Goal: Task Accomplishment & Management: Use online tool/utility

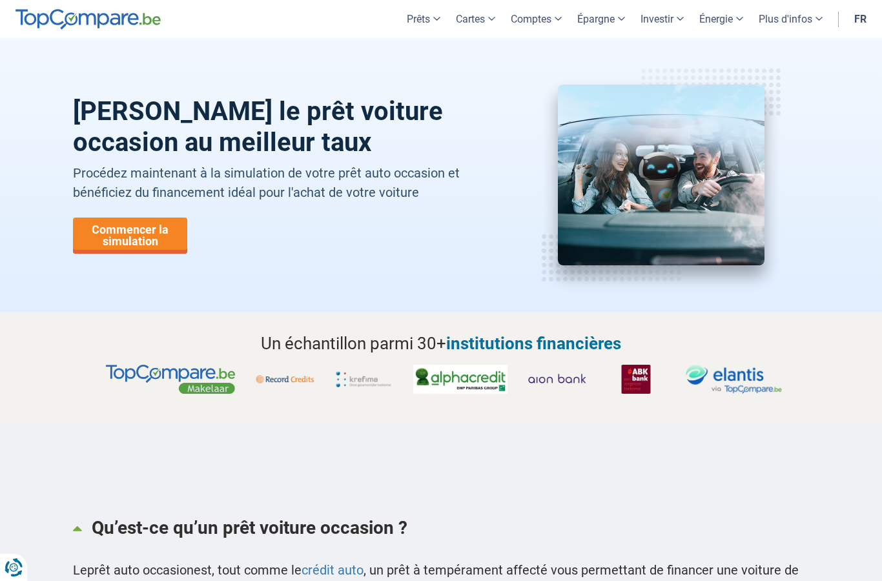
click at [127, 242] on link "Commencer la simulation" at bounding box center [130, 236] width 114 height 36
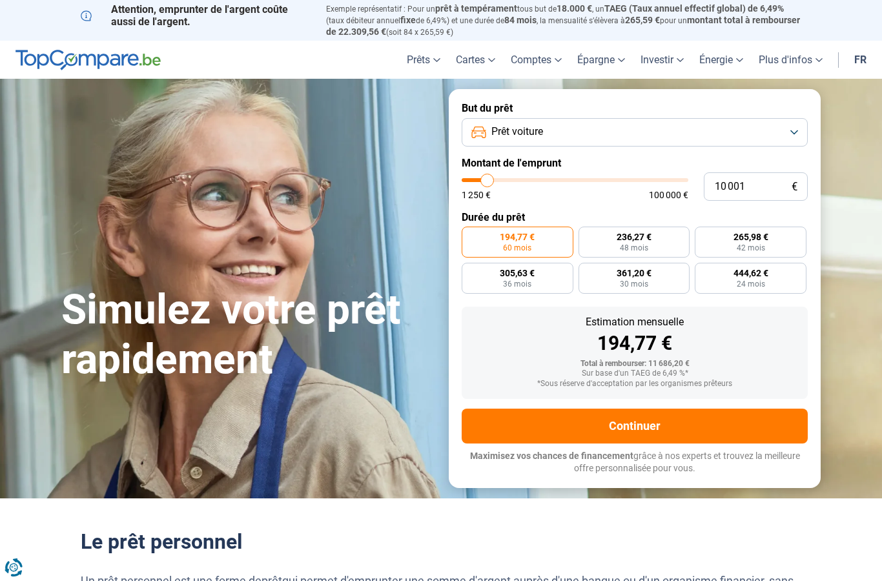
click at [796, 130] on button "Prêt voiture" at bounding box center [635, 132] width 346 height 28
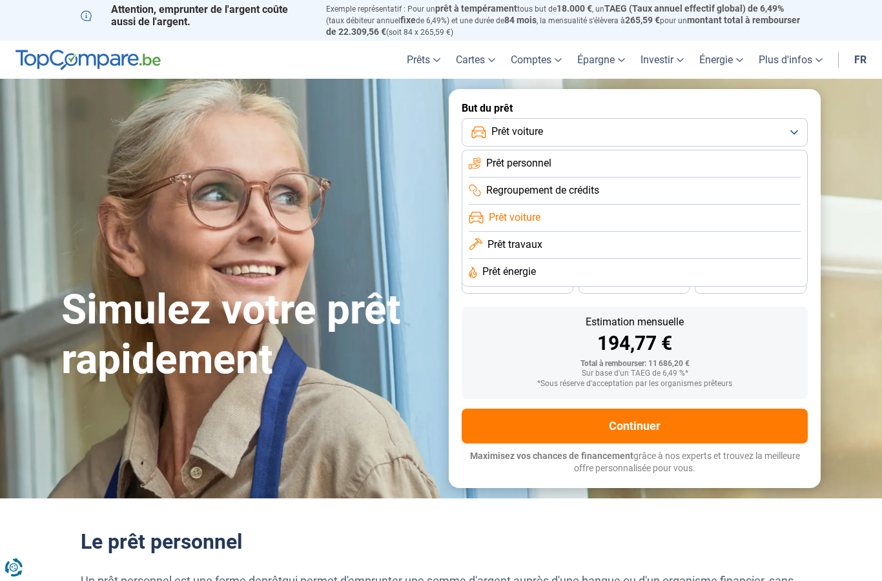
click at [502, 223] on li "Prêt voiture" at bounding box center [635, 218] width 332 height 27
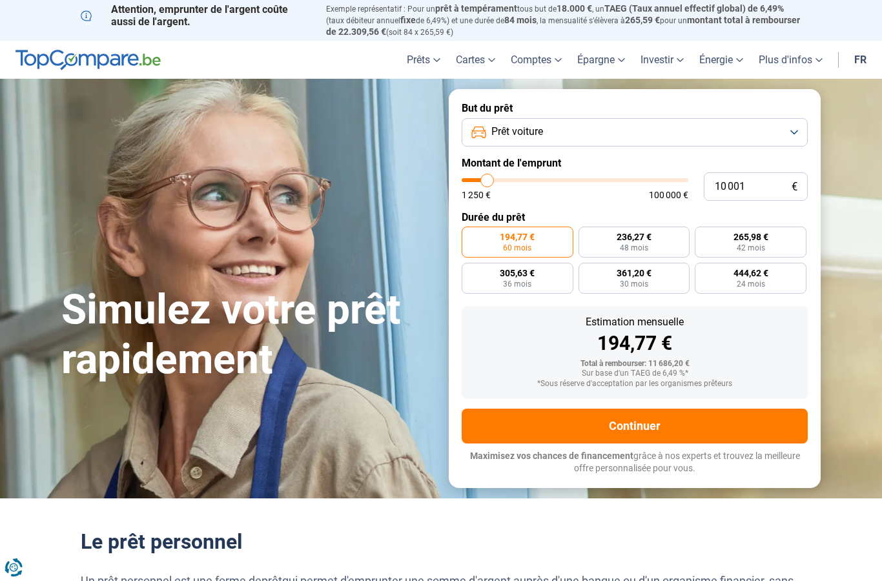
type input "10 250"
type input "10250"
type input "10 500"
type input "10500"
type input "10 750"
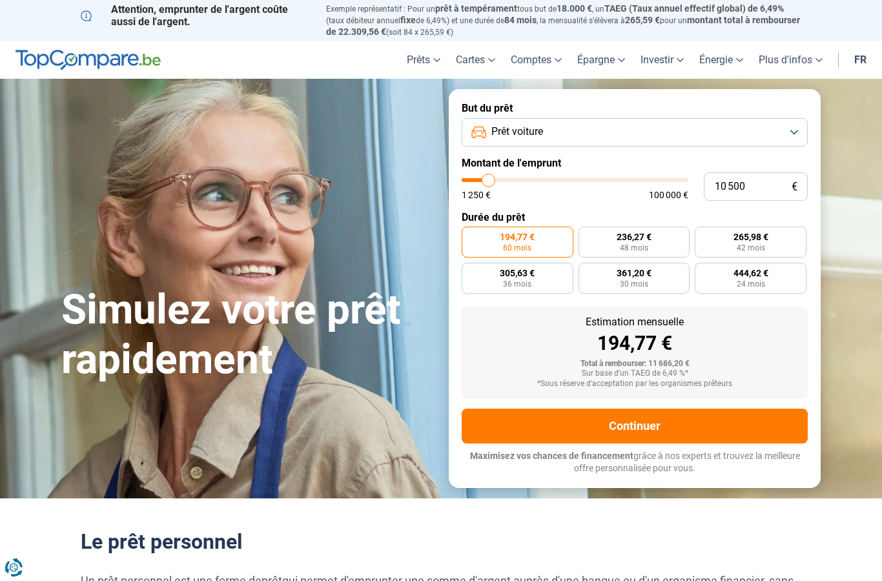
type input "10750"
type input "11 000"
type input "11000"
type input "11 250"
type input "11250"
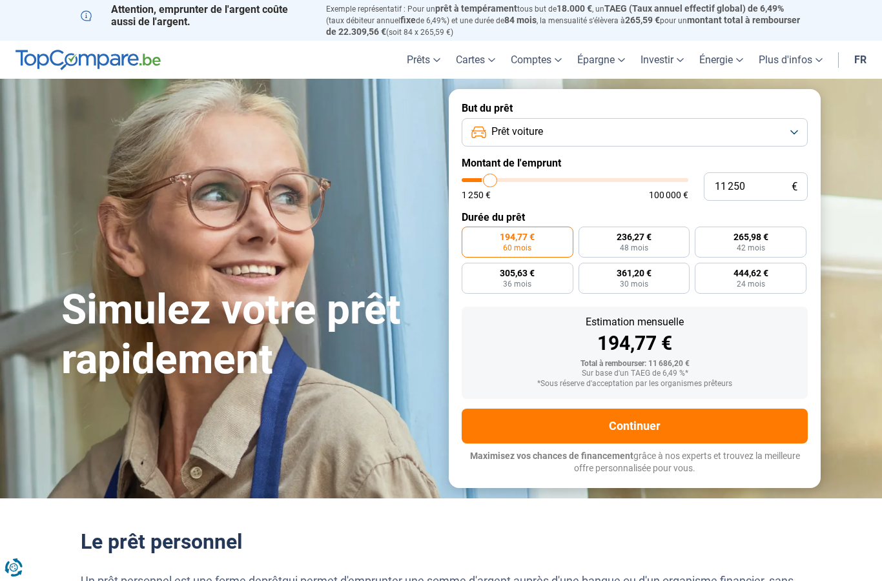
type input "11 750"
type input "11750"
type input "12 000"
type input "12000"
type input "12 250"
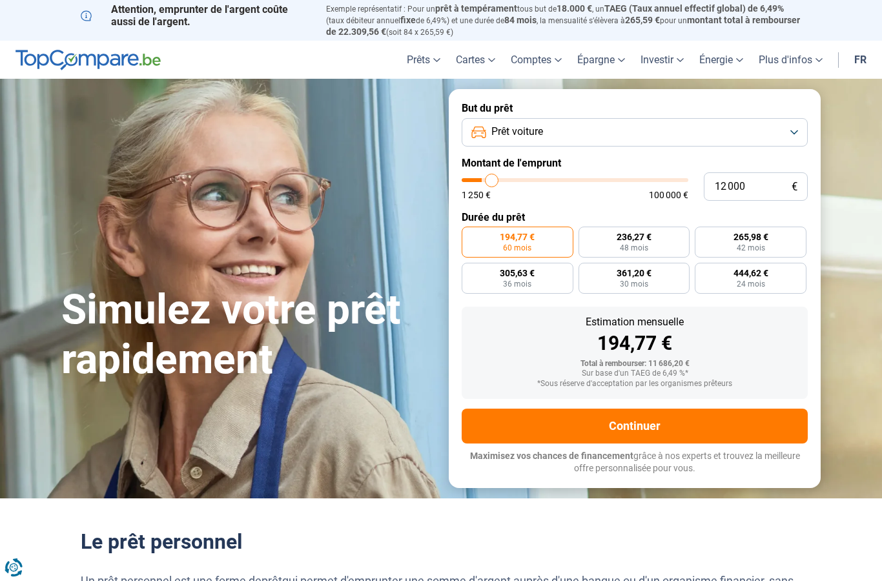
type input "12250"
type input "12 500"
type input "12500"
type input "12 750"
type input "12750"
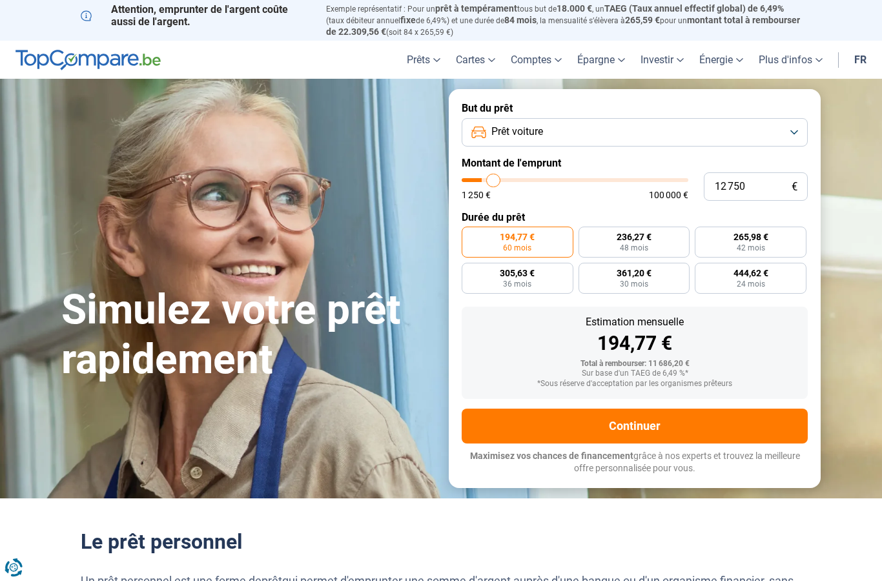
type input "13 250"
type input "13250"
type input "13 500"
type input "13500"
type input "13 750"
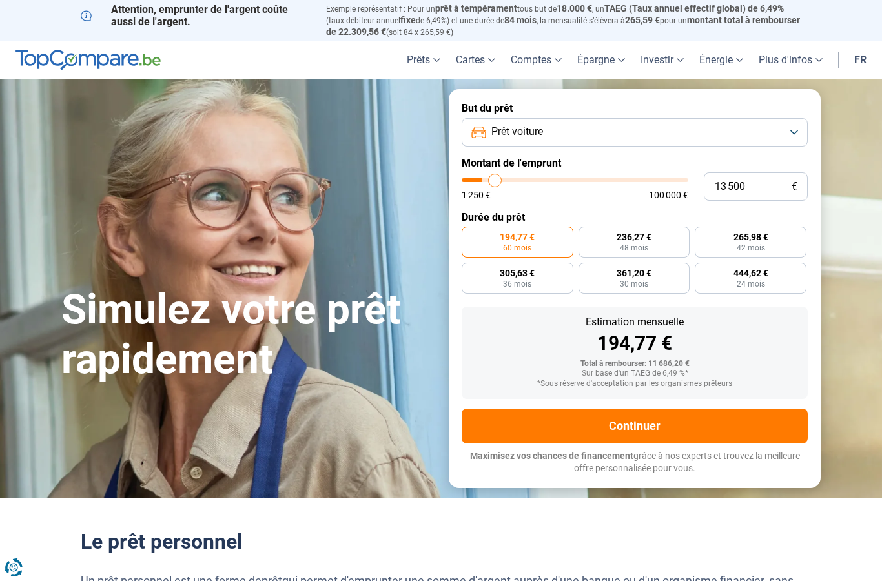
type input "13750"
type input "14 000"
type input "14000"
type input "14 250"
type input "14250"
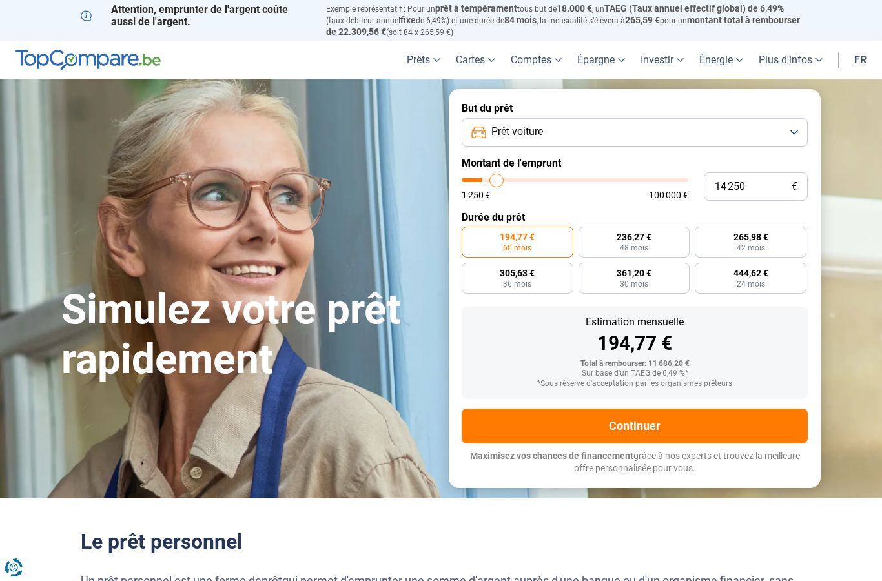
type input "14 750"
type input "14750"
type input "15 000"
type input "15000"
type input "15 250"
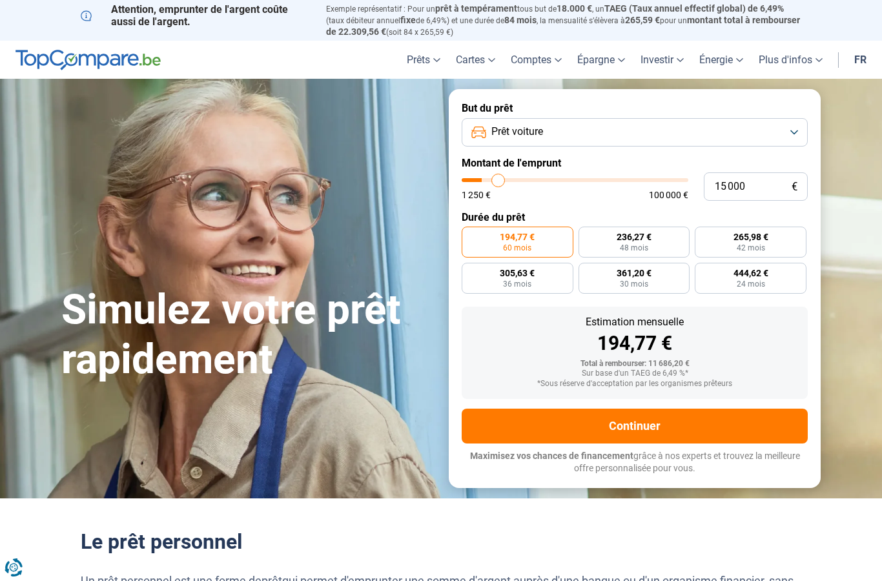
type input "15250"
type input "15 750"
type input "15750"
type input "16 250"
type input "16250"
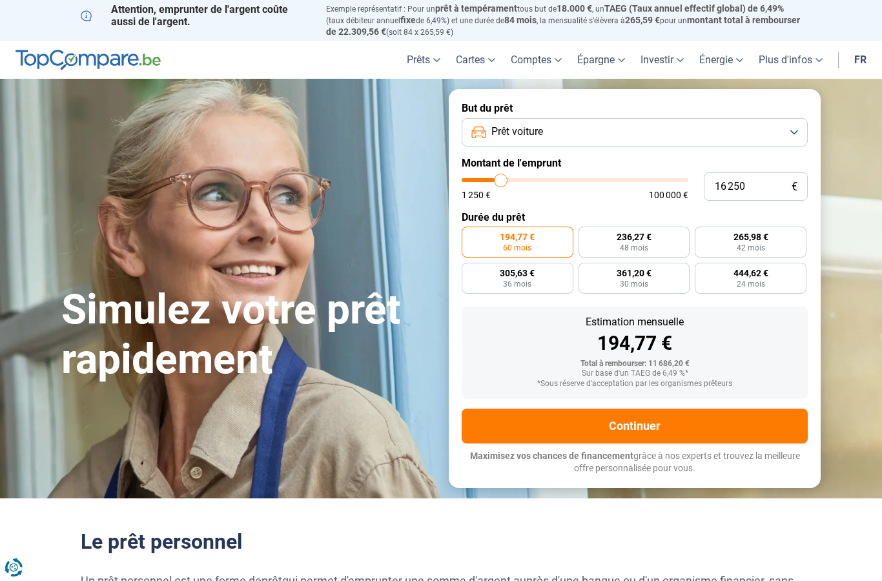
type input "16 750"
type input "16750"
type input "17 000"
type input "17000"
type input "17 750"
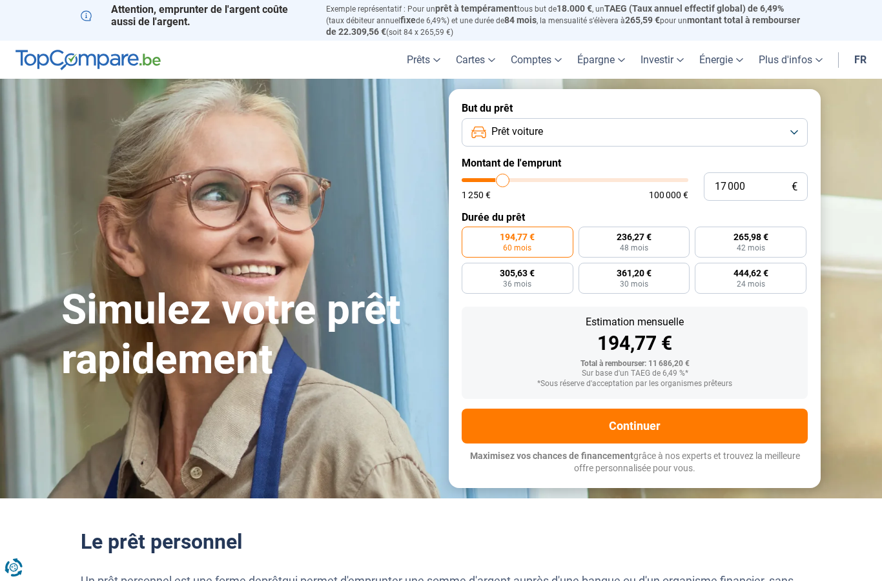
type input "17750"
type input "18 000"
type input "18000"
type input "18 500"
type input "18500"
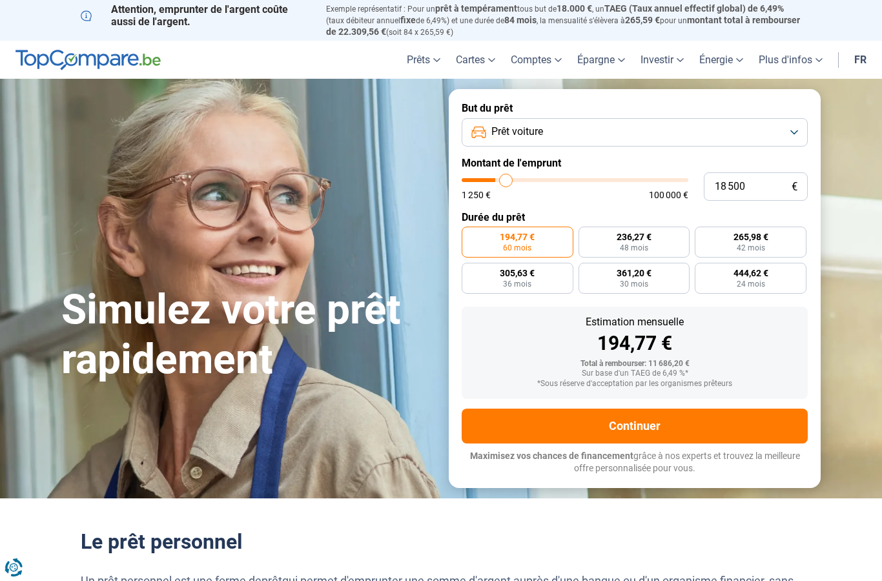
type input "18 750"
type input "18750"
type input "19 250"
type input "19250"
type input "19 500"
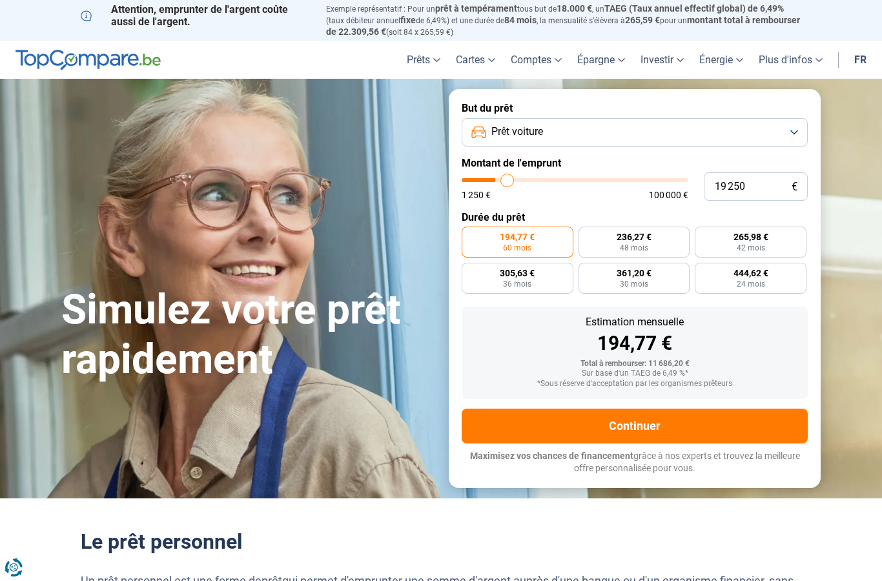
type input "19500"
type input "20 000"
type input "20000"
type input "20 500"
type input "20500"
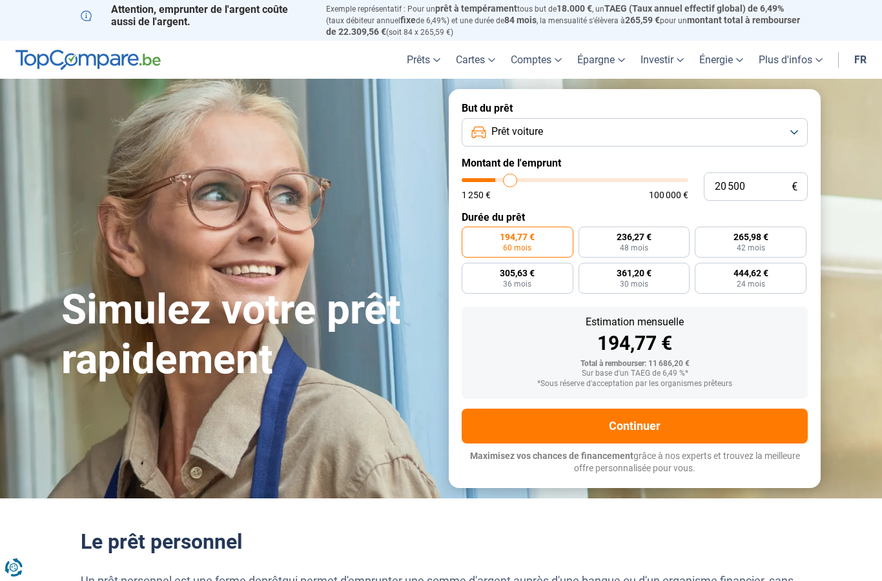
type input "20 750"
type input "20750"
type input "21 000"
type input "21000"
type input "21 250"
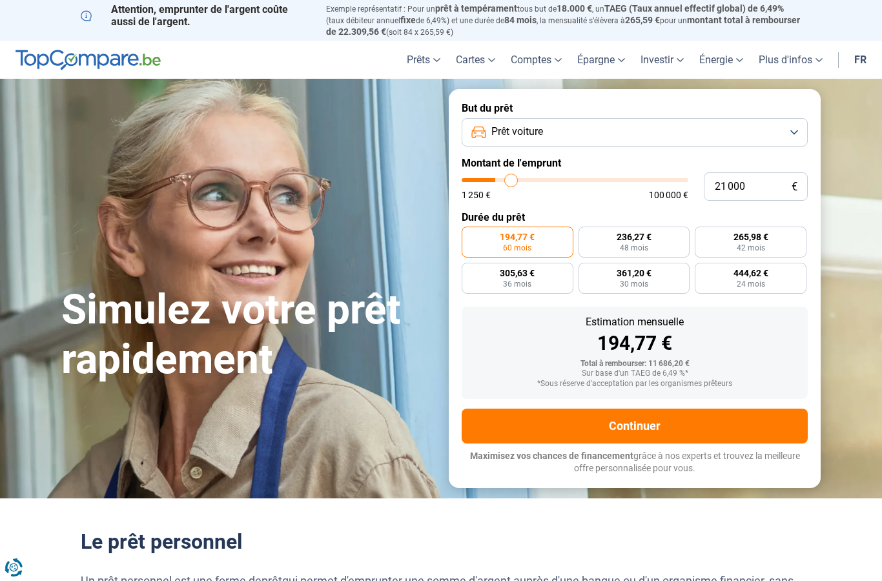
type input "21250"
type input "21 500"
type input "21500"
type input "22 000"
type input "22000"
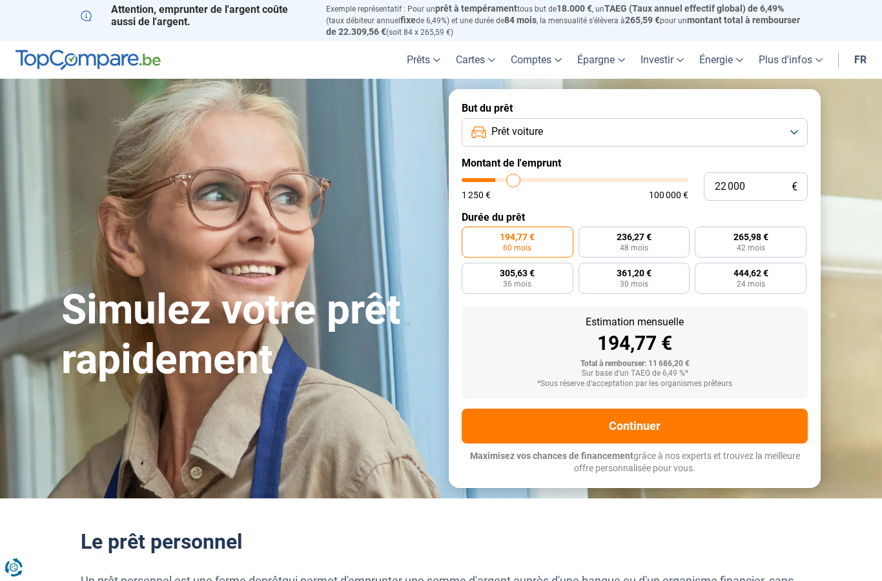
type input "22 250"
type input "22250"
type input "22 500"
type input "22500"
type input "22 750"
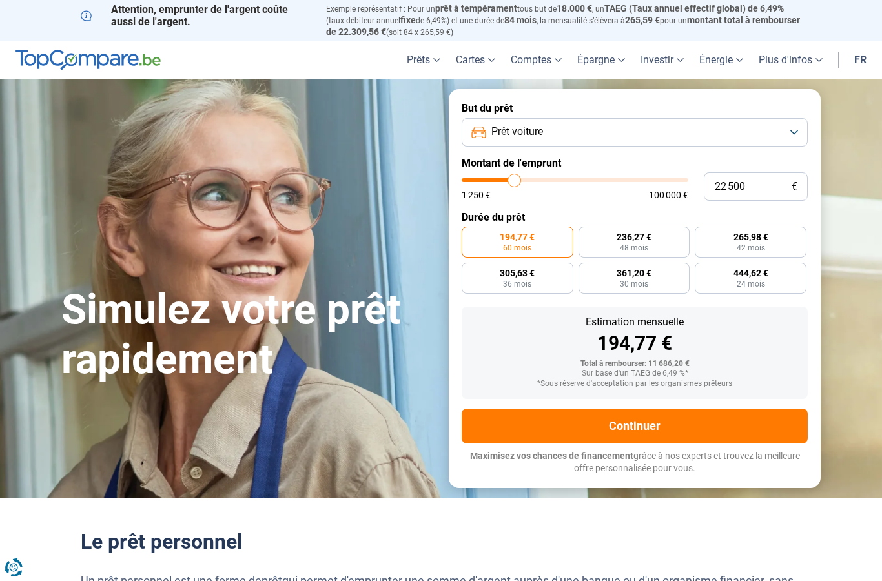
type input "22750"
type input "23 000"
type input "23000"
type input "23 500"
type input "23500"
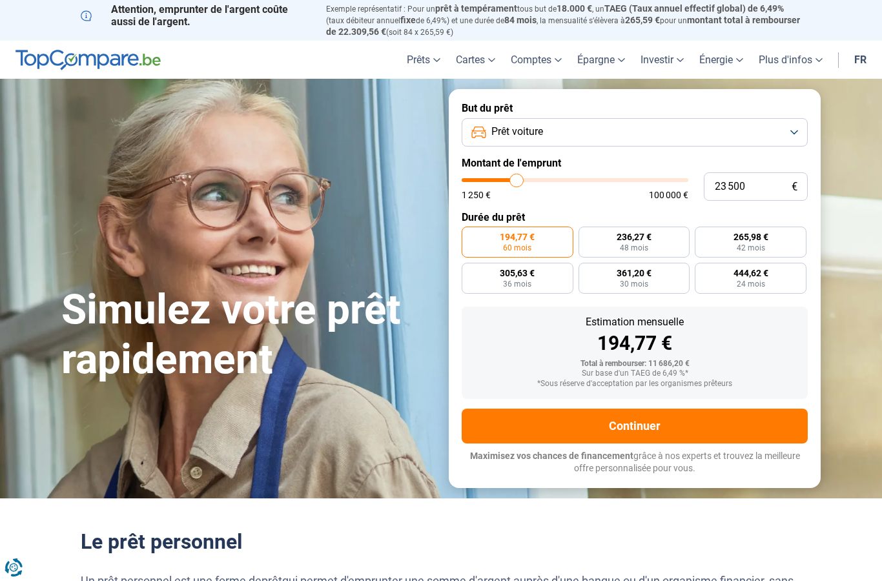
type input "23 750"
type input "23750"
type input "24 000"
type input "24000"
type input "24 250"
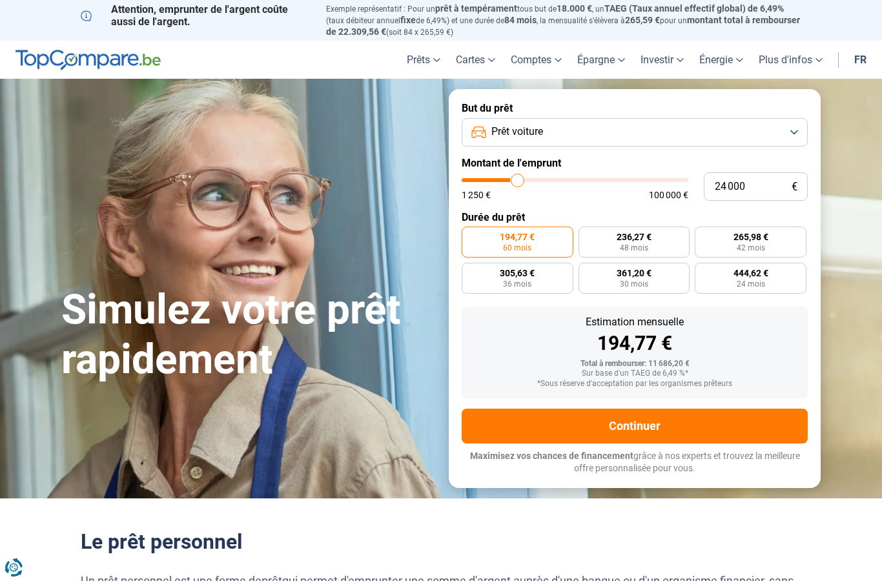
type input "24250"
type input "24 500"
type input "24500"
type input "25 000"
type input "25000"
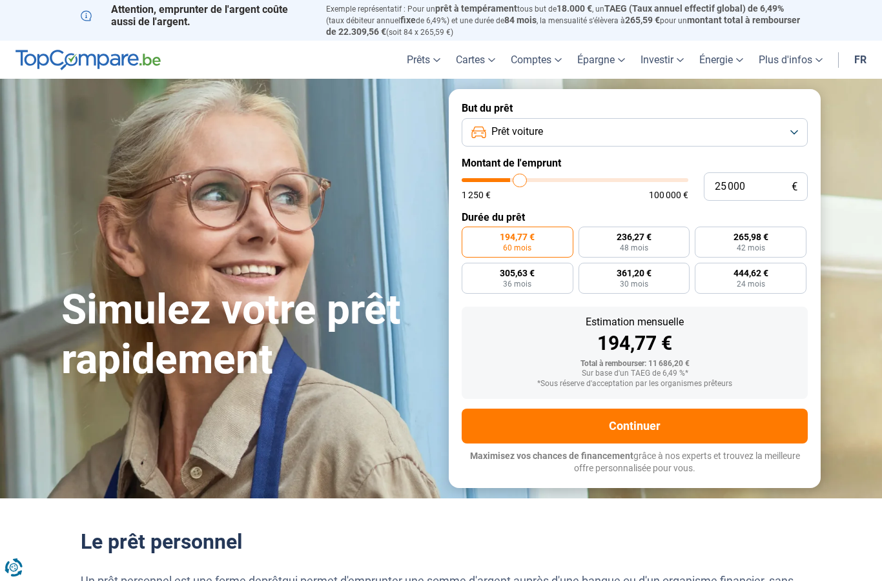
type input "25 250"
type input "25250"
type input "25 500"
type input "25500"
type input "25 750"
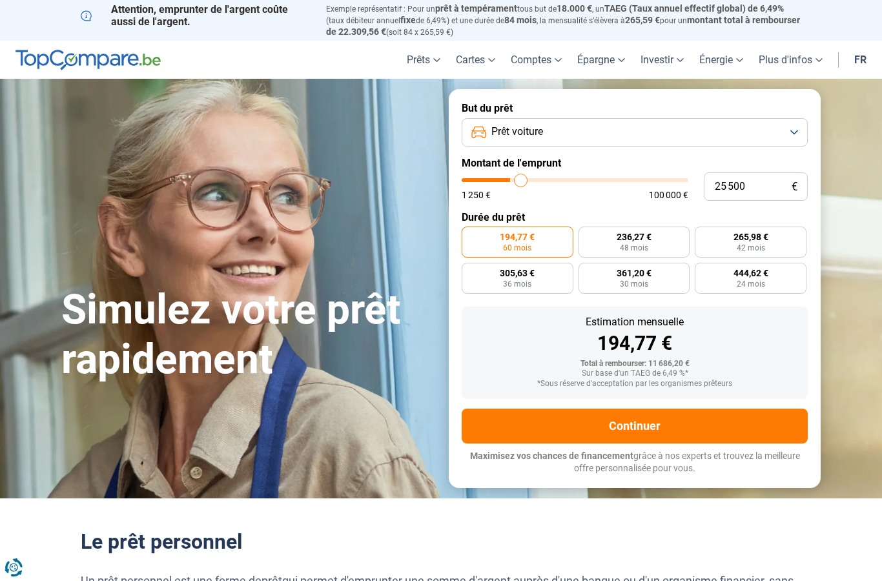
type input "25750"
type input "25 500"
type input "25500"
type input "25 250"
type input "25250"
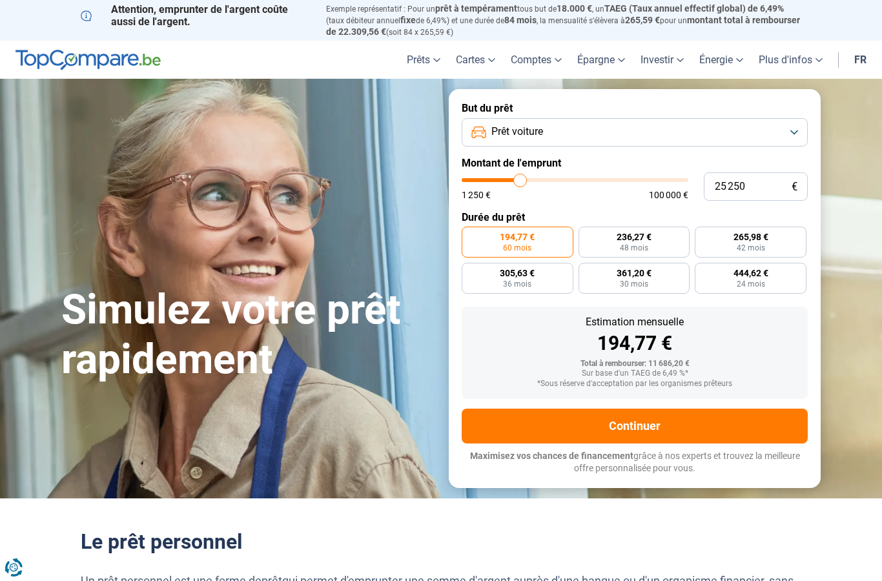
type input "25 000"
type input "25000"
type input "24 250"
type input "24250"
type input "23 750"
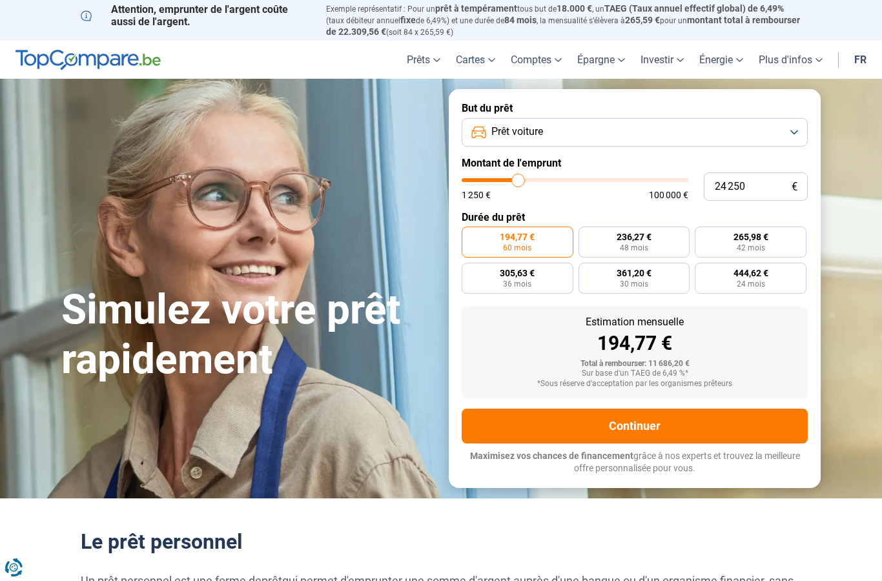
type input "23750"
type input "23 000"
type input "23000"
type input "22 250"
type input "22250"
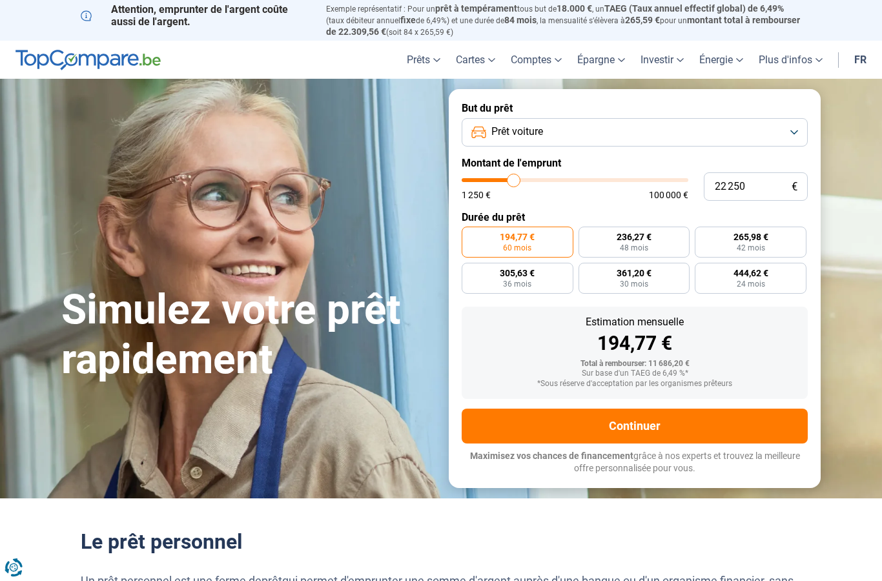
type input "22 000"
type input "22000"
type input "21 500"
type input "21500"
type input "21 000"
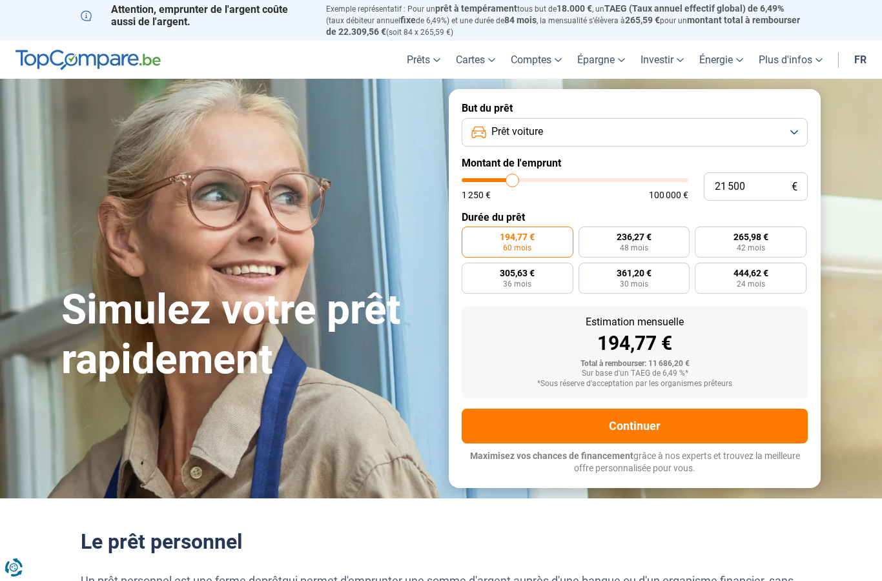
type input "21000"
type input "20 750"
type input "20750"
type input "20 500"
type input "20500"
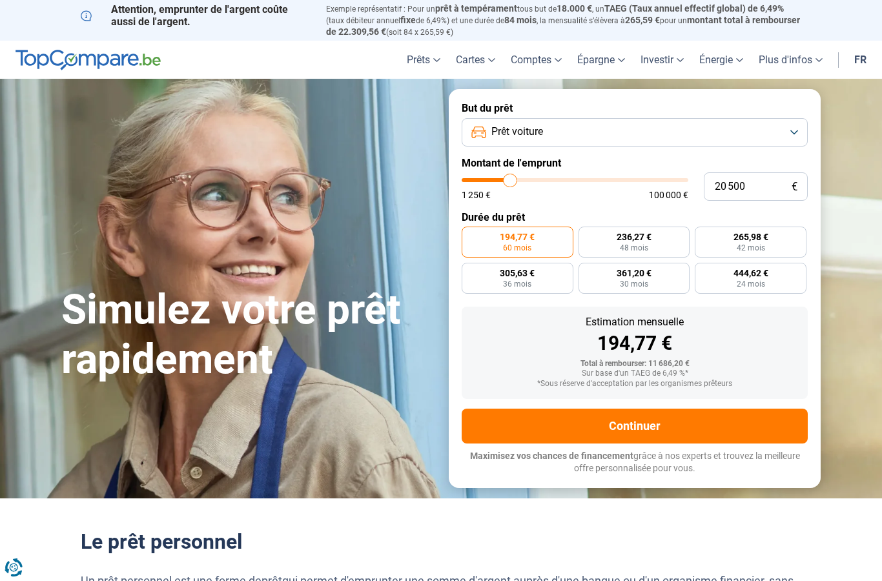
type input "20 000"
type input "20000"
type input "19 750"
type input "19750"
type input "19 500"
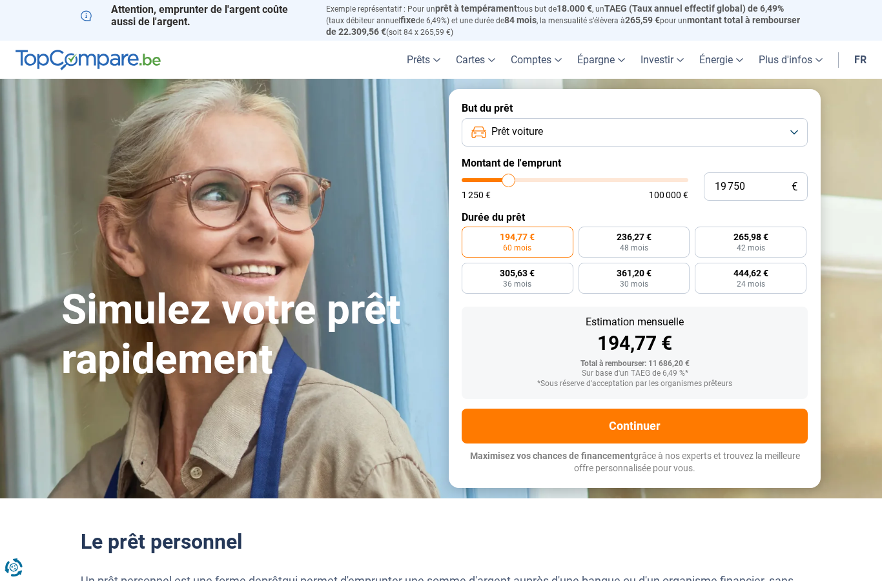
type input "19500"
type input "19 250"
type input "19250"
type input "18 750"
type input "18750"
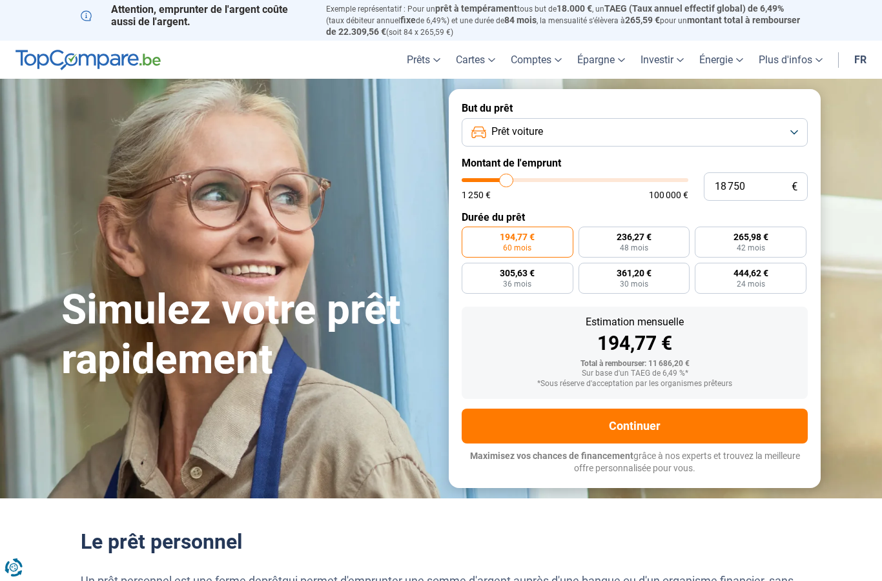
type input "18 500"
type input "18500"
type input "18 250"
type input "18250"
type input "18 000"
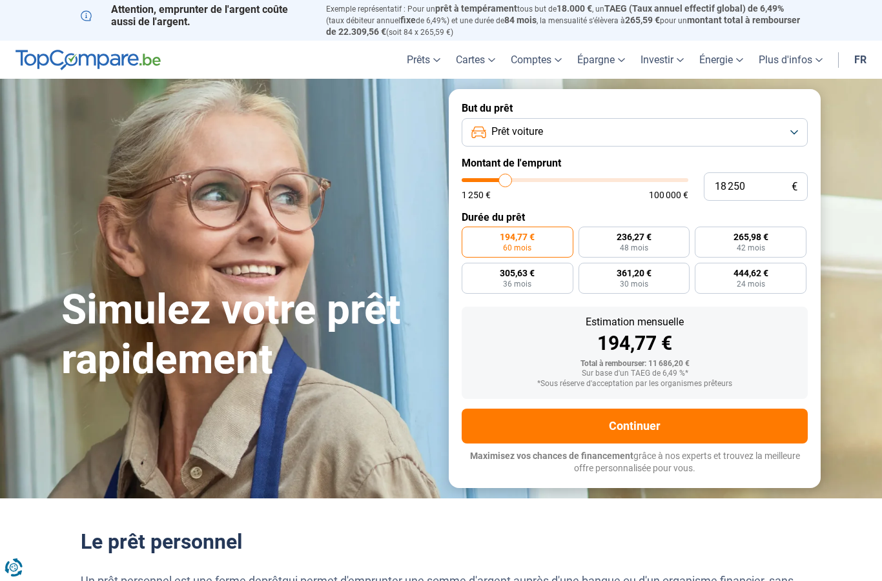
type input "18000"
type input "17 750"
type input "17750"
type input "17 250"
type input "17250"
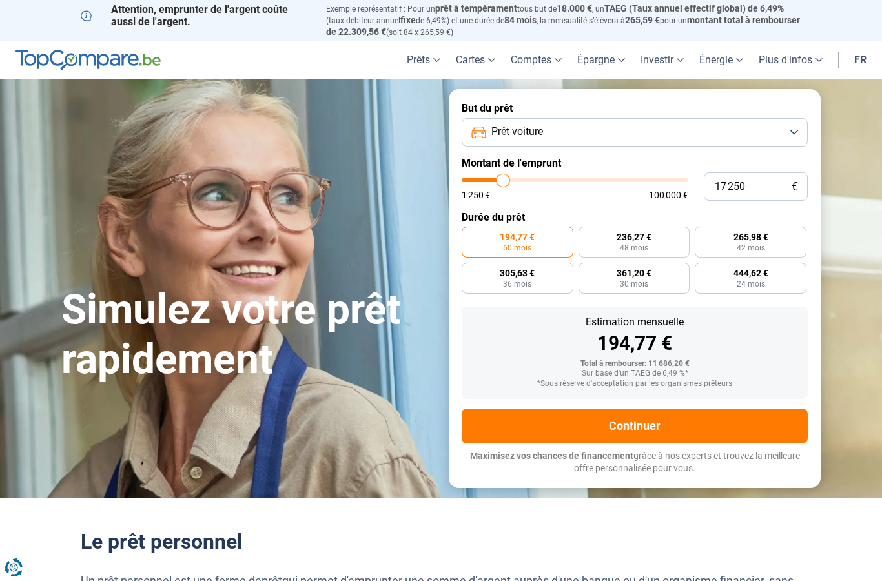
type input "17 000"
type input "17000"
type input "16 750"
type input "16750"
type input "16 500"
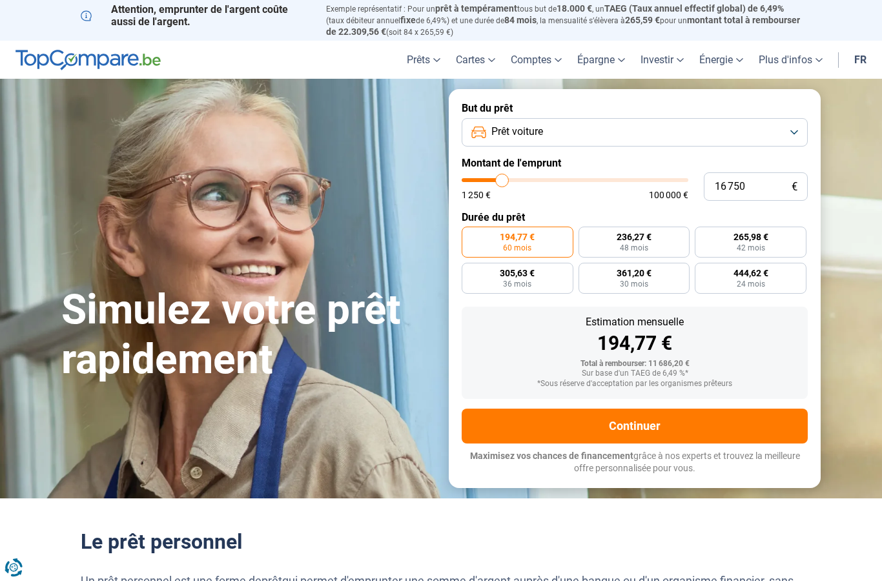
type input "16500"
type input "16 250"
type input "16250"
type input "15 750"
type input "15750"
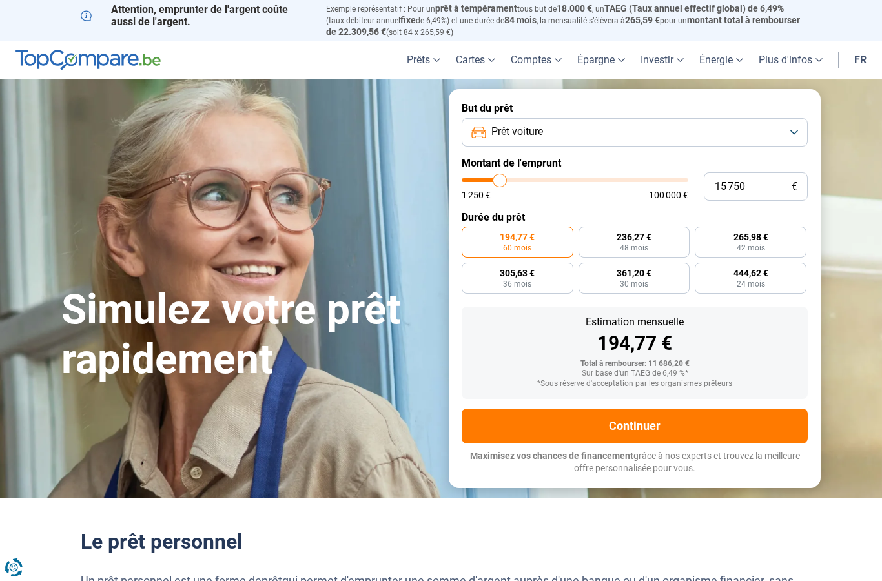
type input "16 250"
type input "16250"
type input "16 500"
type input "16500"
radio input "false"
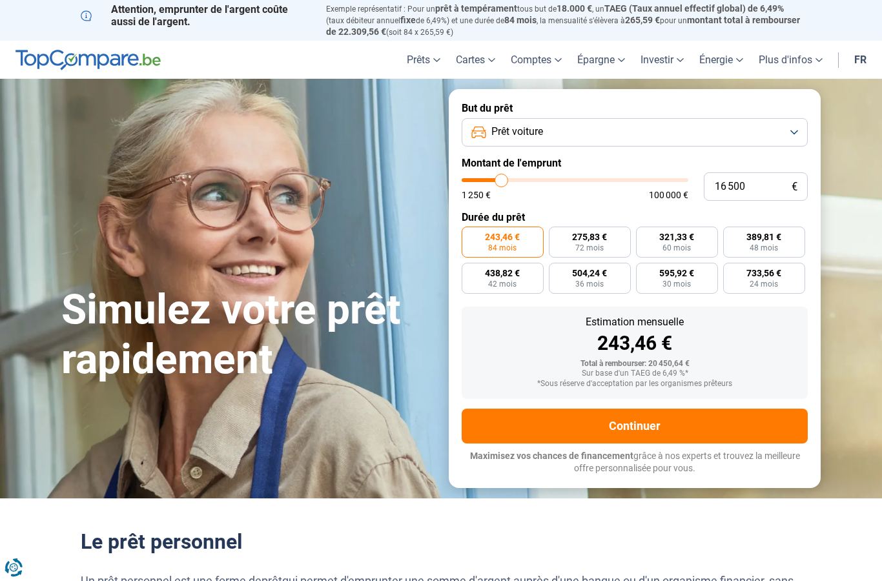
type input "11 750"
type input "11750"
type input "11 250"
type input "11250"
type input "11 750"
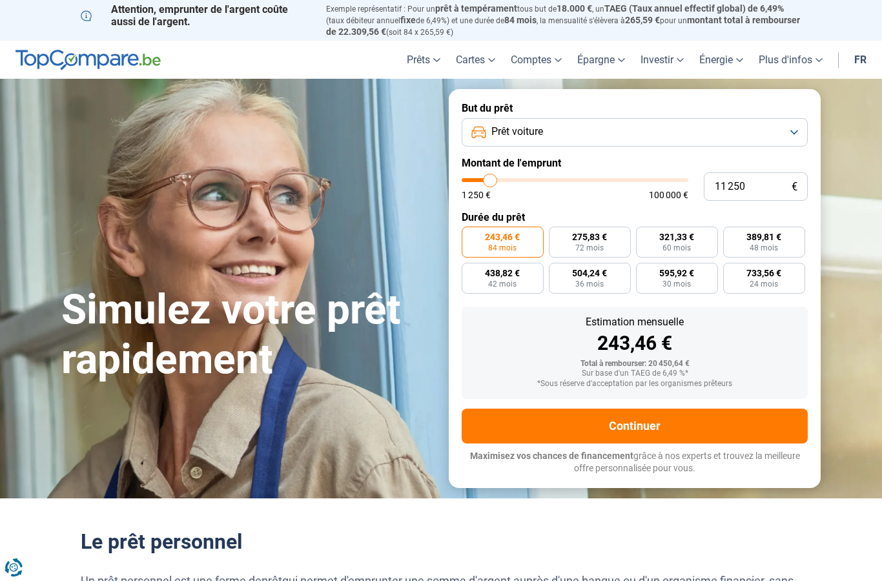
type input "11750"
type input "12 000"
type input "12000"
type input "12 250"
type input "12250"
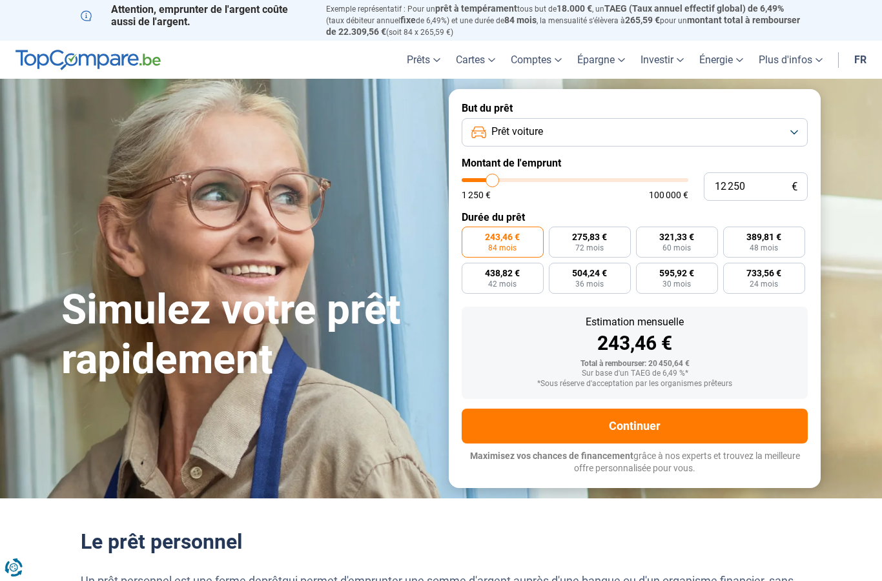
type input "12 500"
type input "12500"
type input "12 750"
type input "12750"
type input "13 250"
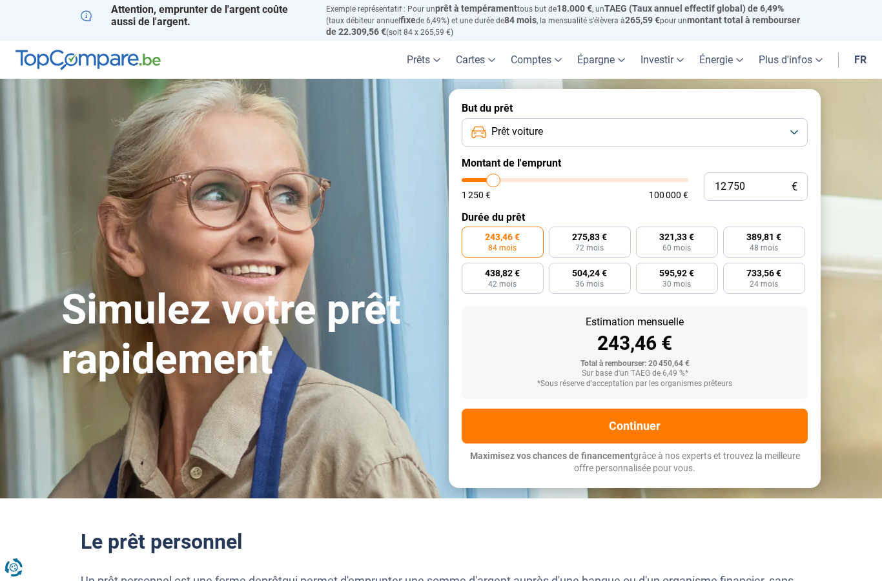
type input "13250"
type input "13 500"
type input "13500"
type input "13 750"
type input "13750"
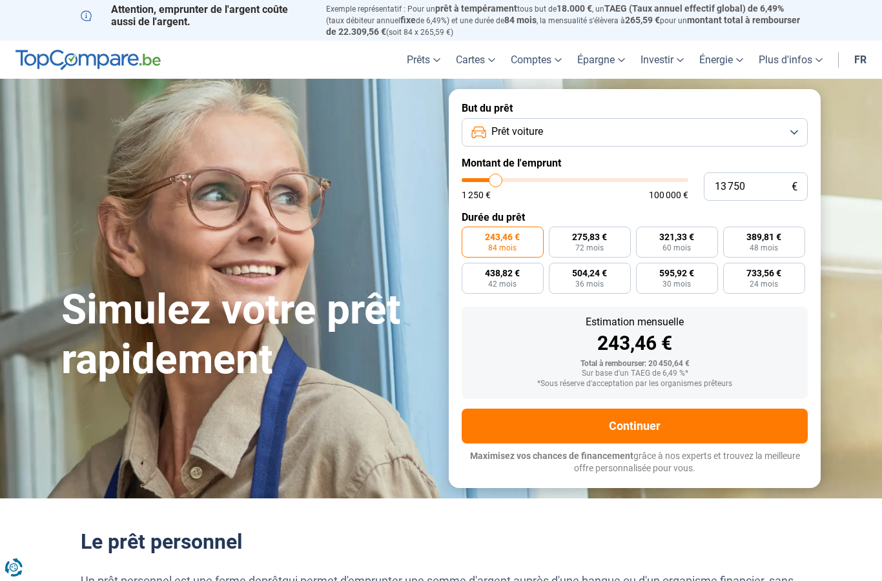
type input "14 000"
type input "14000"
type input "14 250"
type input "14250"
type input "14 750"
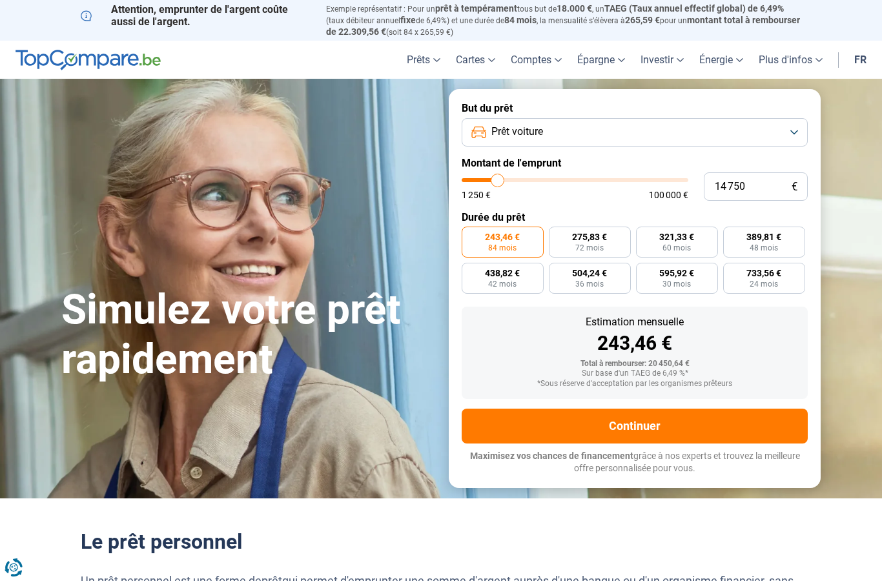
type input "14750"
radio input "true"
